Goal: Information Seeking & Learning: Understand process/instructions

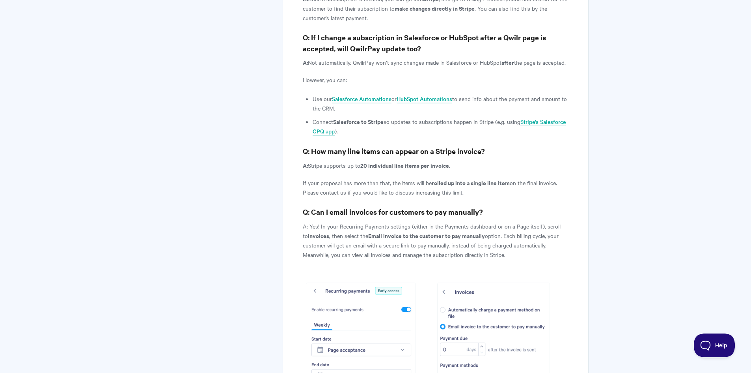
scroll to position [3303, 0]
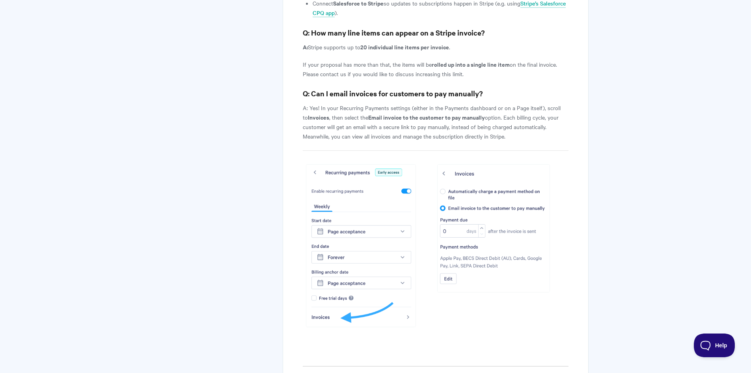
click at [487, 112] on p "A: Yes! In your Recurring Payments settings (either in the Payments dashboard o…" at bounding box center [435, 122] width 265 height 38
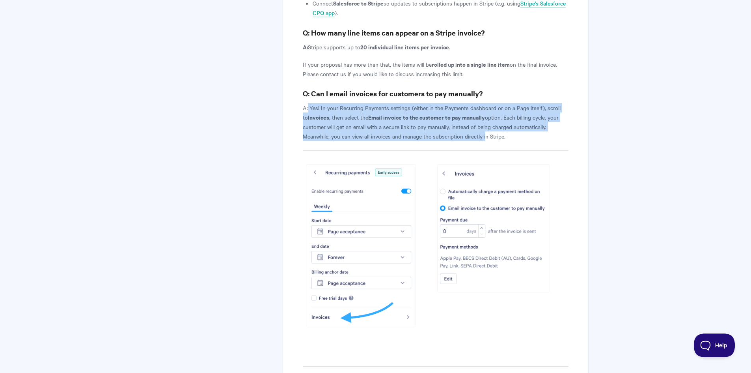
click at [434, 107] on p "A: Yes! In your Recurring Payments settings (either in the Payments dashboard o…" at bounding box center [435, 122] width 265 height 38
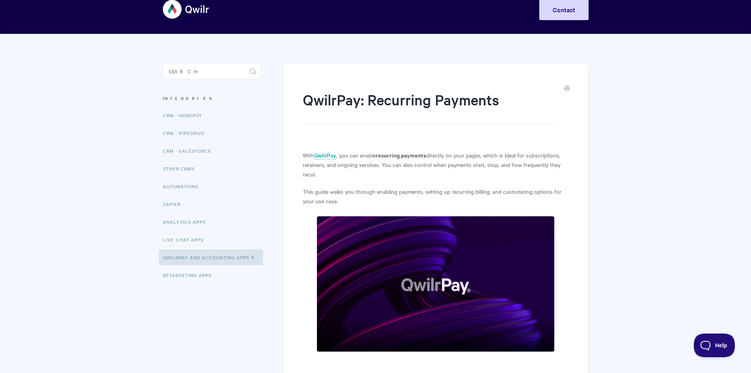
scroll to position [0, 0]
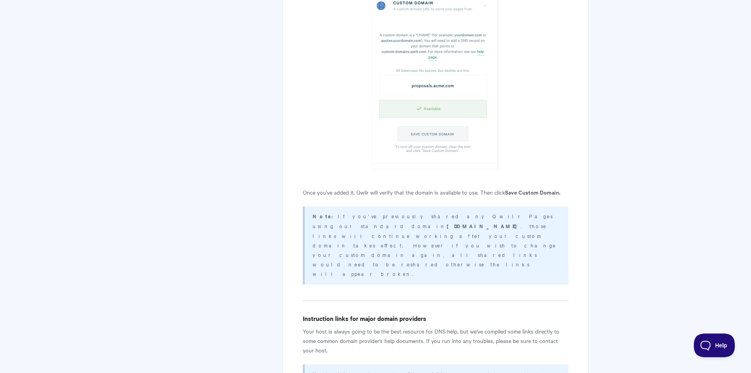
scroll to position [1341, 0]
drag, startPoint x: 512, startPoint y: 147, endPoint x: 478, endPoint y: 148, distance: 34.7
click at [478, 221] on strong "pages.qwilr.com" at bounding box center [484, 224] width 74 height 7
copy strong "pages.qwilr.com"
